Goal: Transaction & Acquisition: Purchase product/service

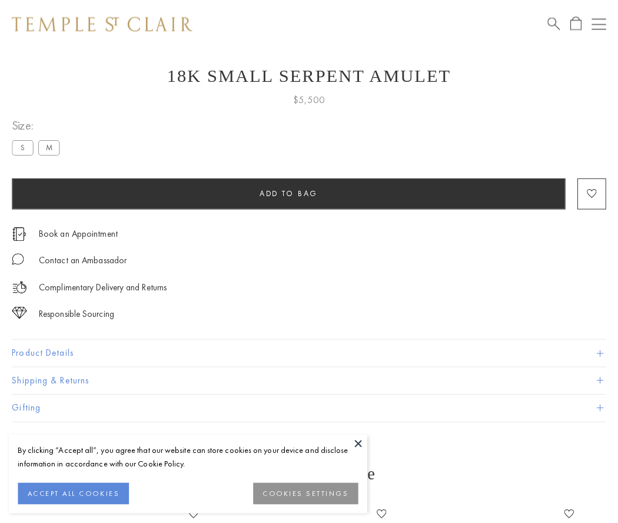
scroll to position [47, 0]
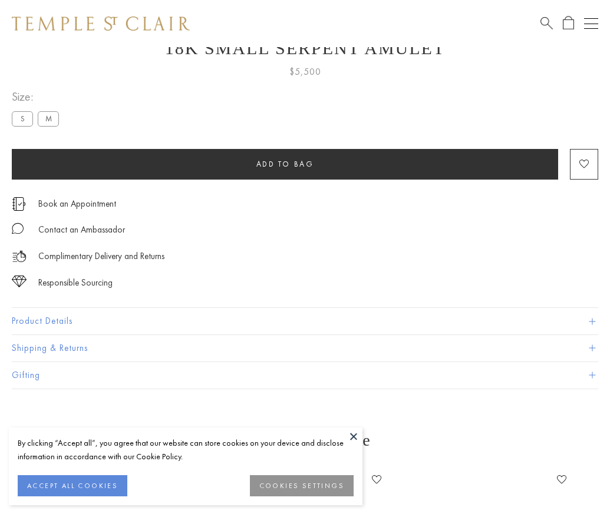
click at [284, 164] on span "Add to bag" at bounding box center [285, 164] width 58 height 10
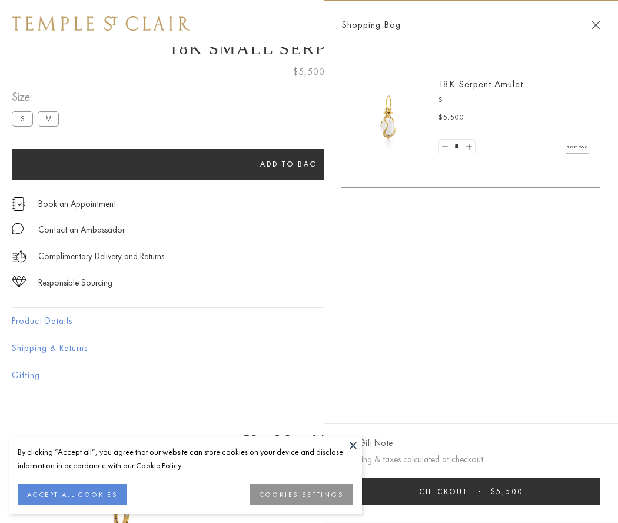
click at [468, 491] on span "Checkout" at bounding box center [443, 491] width 49 height 10
